Goal: Task Accomplishment & Management: Complete application form

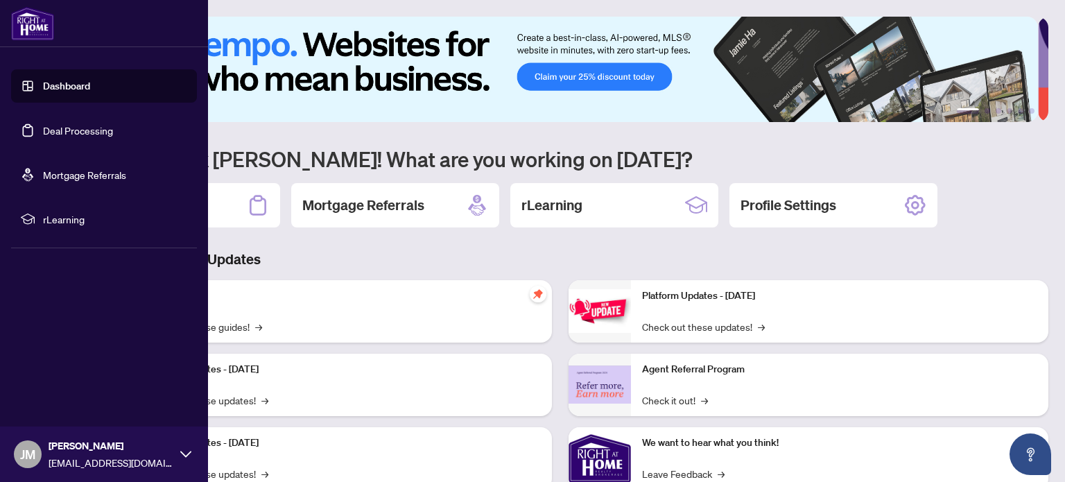
click at [49, 137] on link "Deal Processing" at bounding box center [78, 130] width 70 height 12
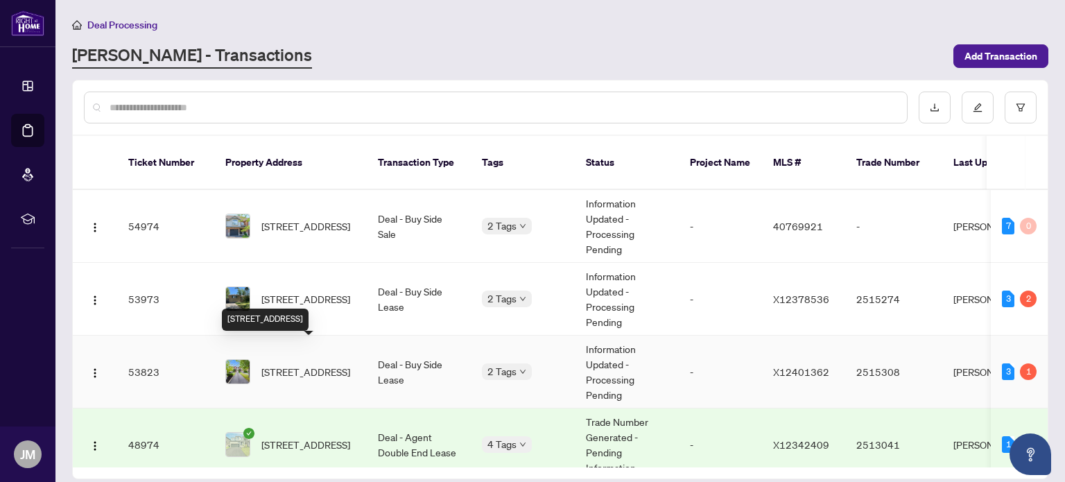
click at [319, 364] on span "[STREET_ADDRESS]" at bounding box center [305, 371] width 89 height 15
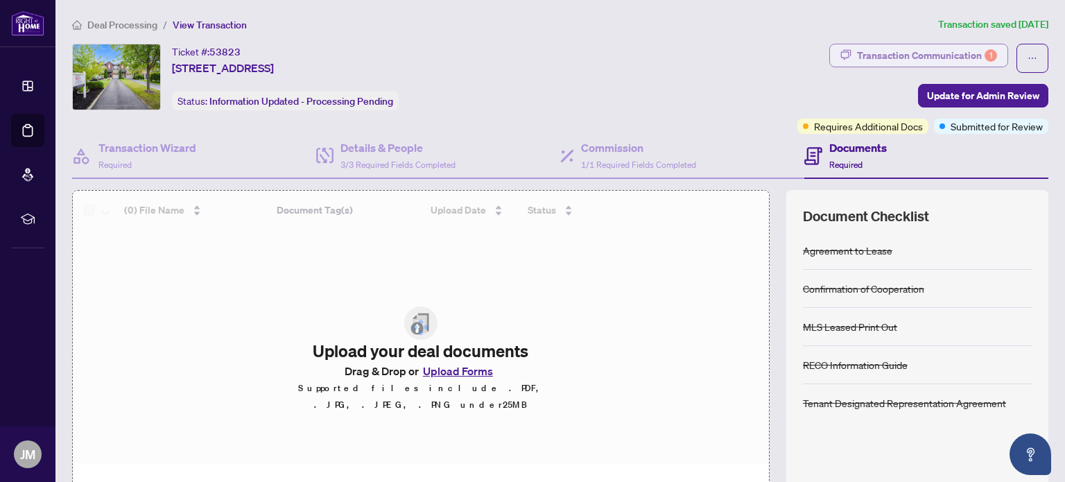
click at [914, 65] on div "Transaction Communication 1" at bounding box center [927, 55] width 140 height 22
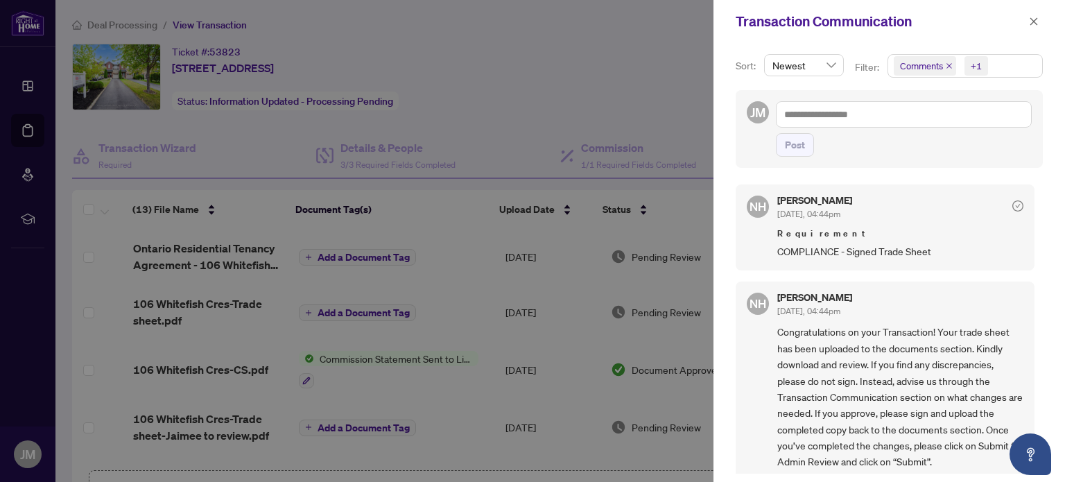
click at [514, 110] on div at bounding box center [532, 241] width 1065 height 482
click at [1034, 17] on icon "close" at bounding box center [1034, 22] width 10 height 10
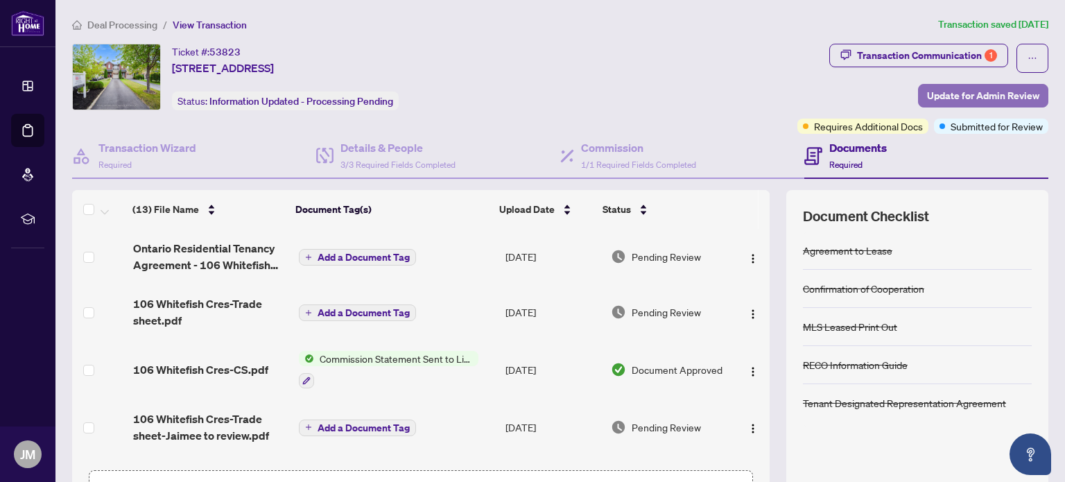
click at [940, 96] on span "Update for Admin Review" at bounding box center [983, 96] width 112 height 22
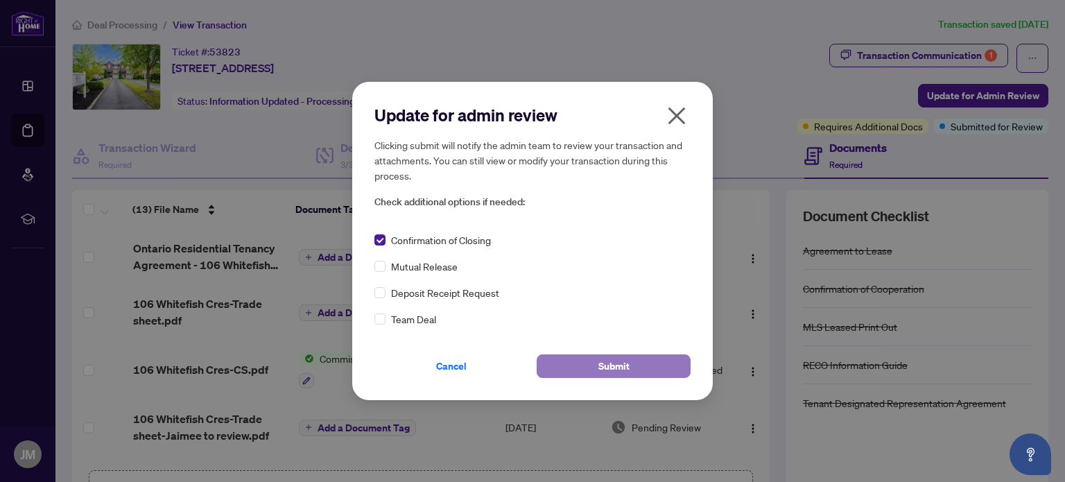
click at [591, 365] on button "Submit" at bounding box center [614, 366] width 154 height 24
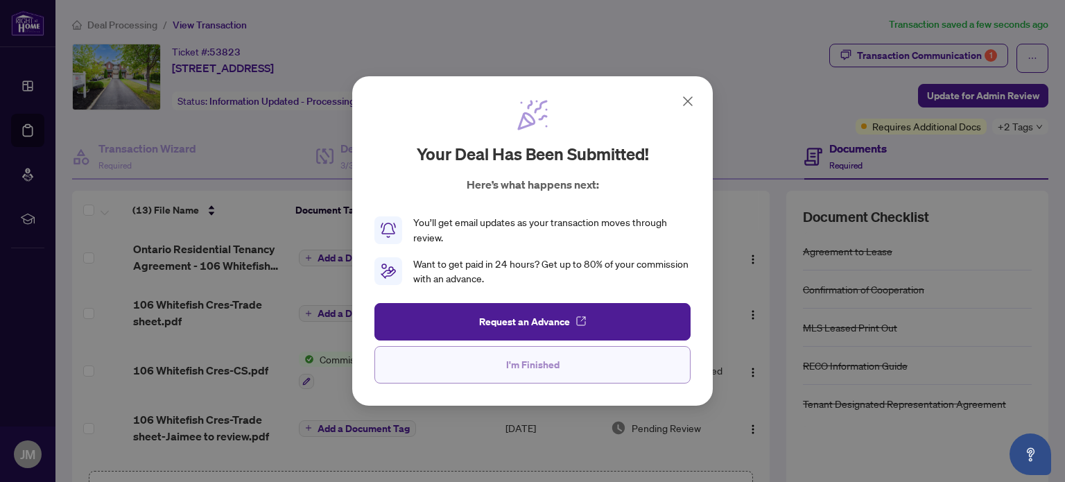
click at [549, 374] on span "I'm Finished" at bounding box center [532, 365] width 53 height 22
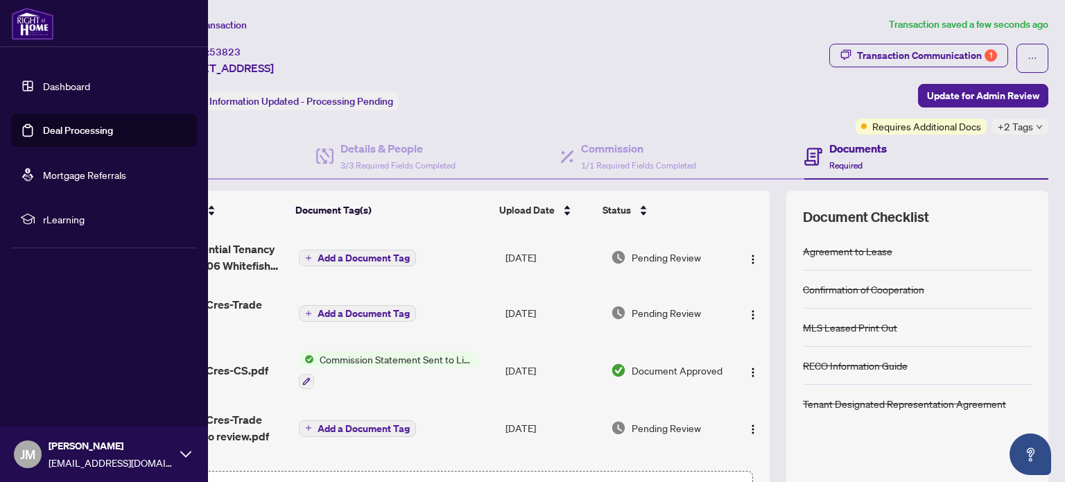
click at [55, 135] on link "Deal Processing" at bounding box center [78, 130] width 70 height 12
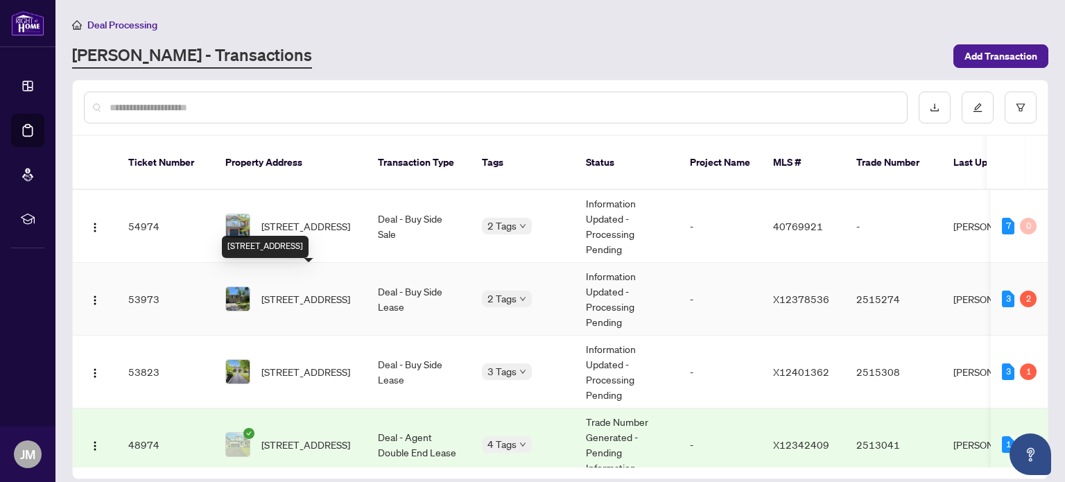
click at [302, 291] on span "[STREET_ADDRESS]" at bounding box center [305, 298] width 89 height 15
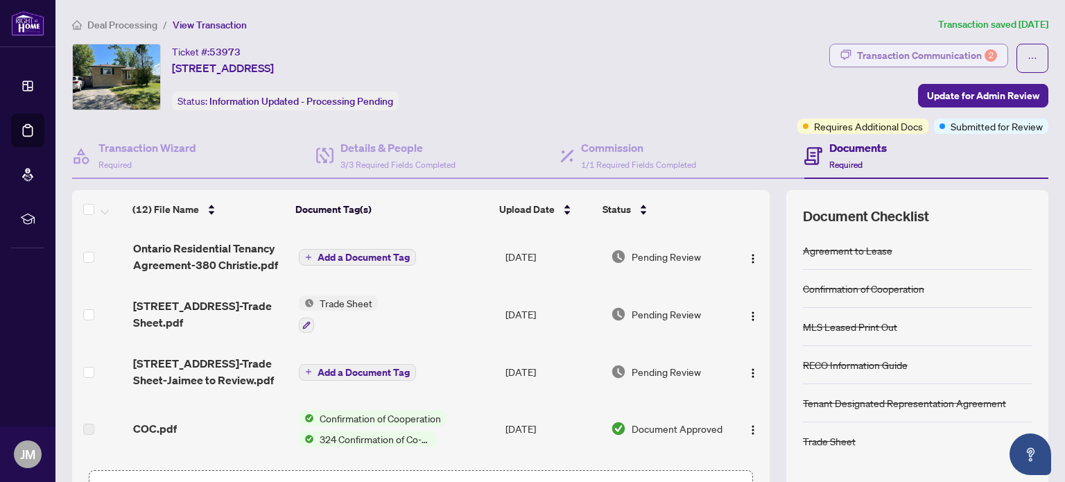
click at [903, 49] on div "Transaction Communication 2" at bounding box center [927, 55] width 140 height 22
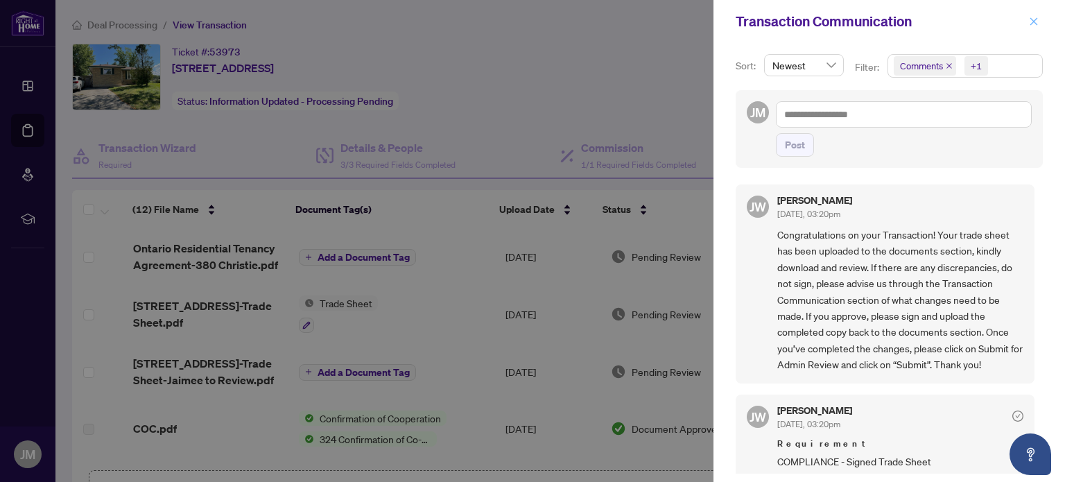
click at [1032, 19] on icon "close" at bounding box center [1034, 22] width 10 height 10
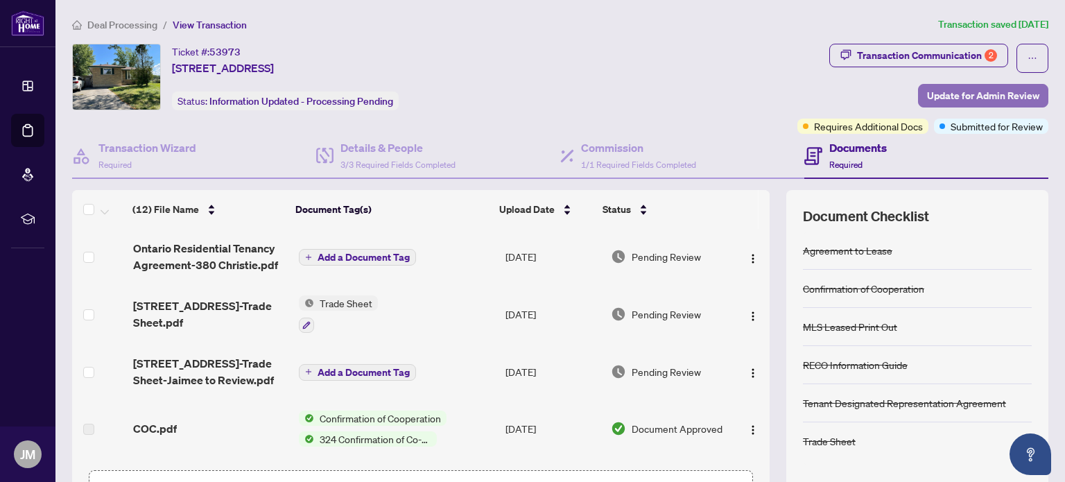
click at [939, 95] on span "Update for Admin Review" at bounding box center [983, 96] width 112 height 22
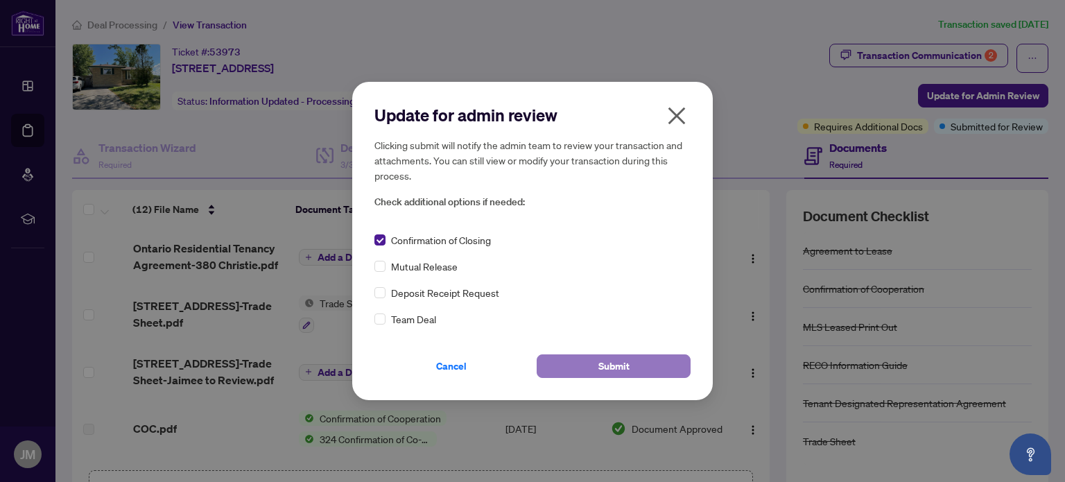
click at [640, 370] on button "Submit" at bounding box center [614, 366] width 154 height 24
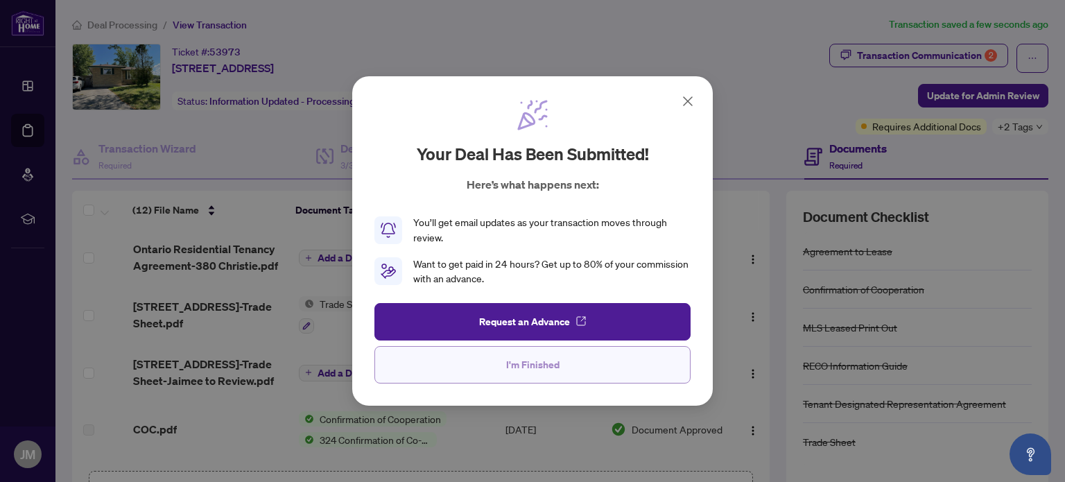
click at [493, 367] on button "I'm Finished" at bounding box center [532, 364] width 316 height 37
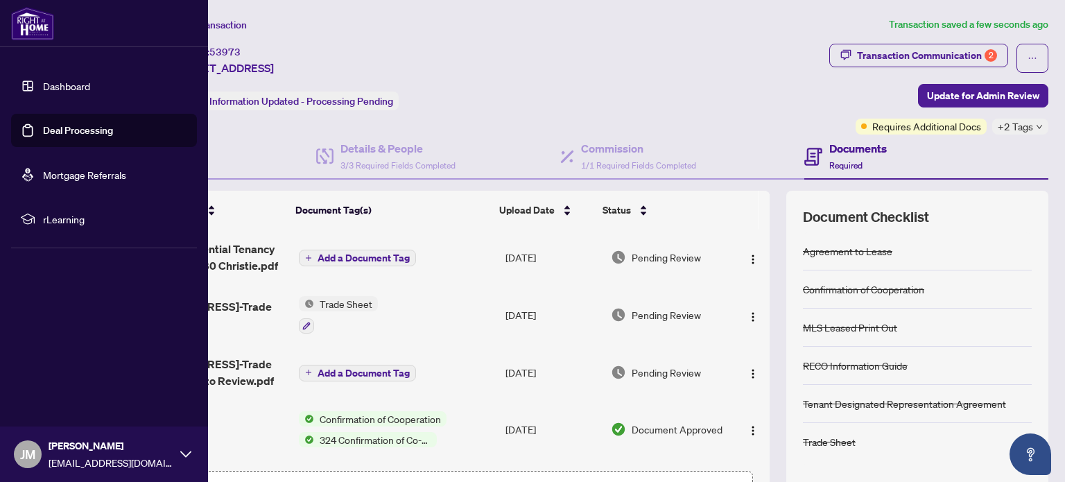
click at [76, 127] on link "Deal Processing" at bounding box center [78, 130] width 70 height 12
